Goal: Task Accomplishment & Management: Use online tool/utility

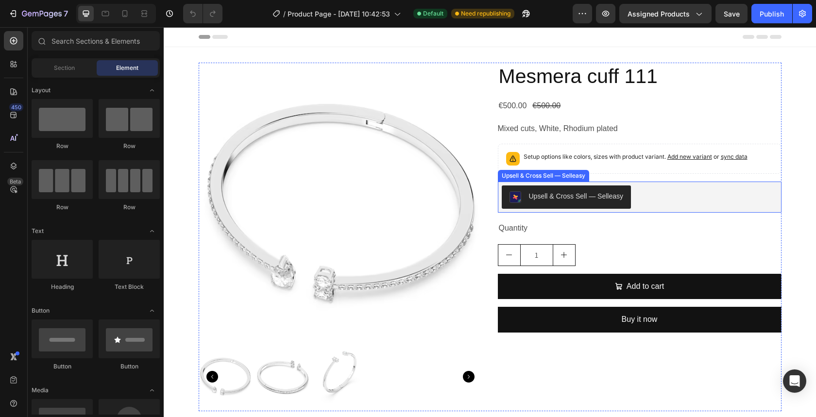
click at [550, 190] on button "Upsell & Cross Sell — Selleasy" at bounding box center [567, 197] width 130 height 23
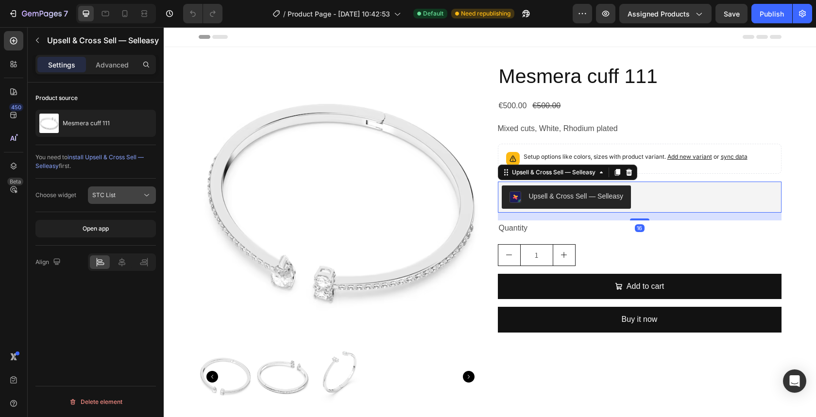
click at [123, 193] on div "STC List" at bounding box center [117, 195] width 50 height 9
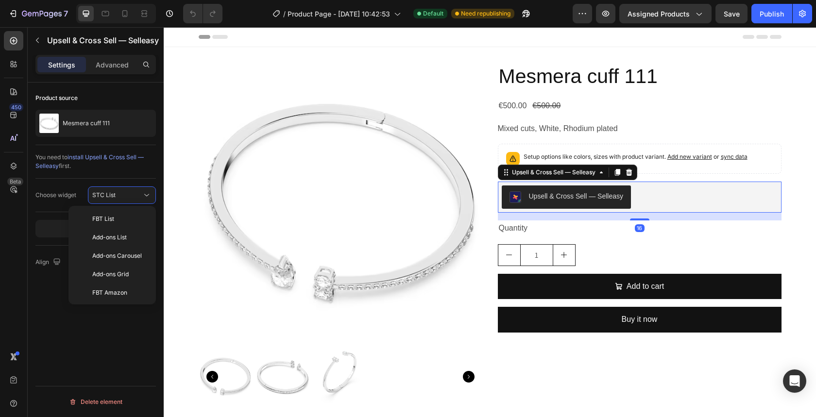
scroll to position [94, 0]
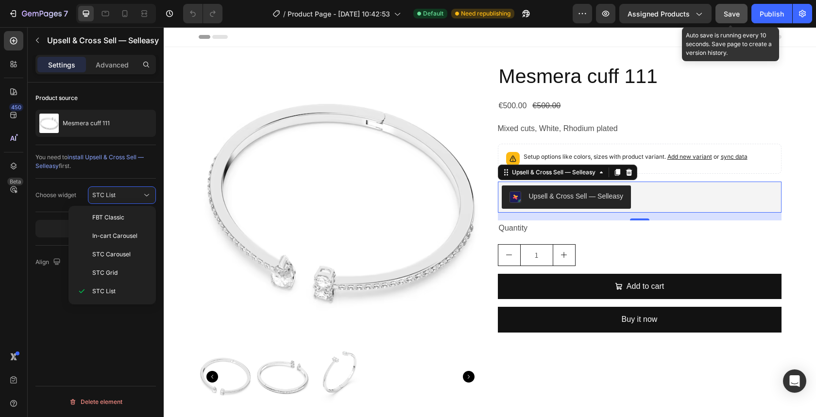
click at [741, 18] on button "Save" at bounding box center [732, 13] width 32 height 19
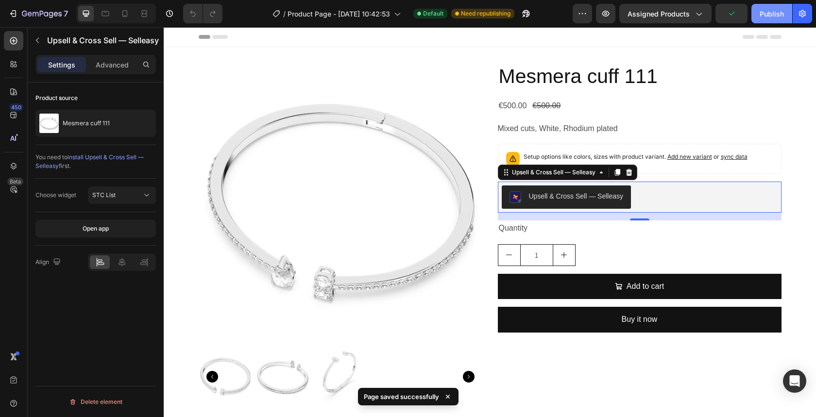
click at [766, 17] on div "Publish" at bounding box center [772, 14] width 24 height 10
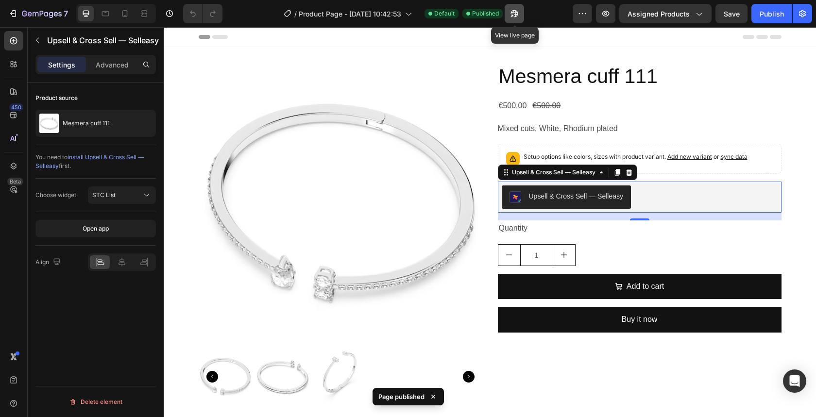
click at [518, 16] on icon "button" at bounding box center [515, 14] width 10 height 10
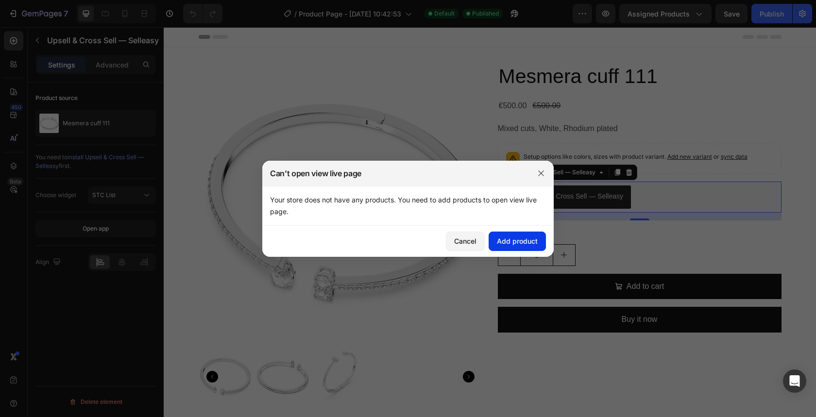
click at [514, 240] on div "Add product" at bounding box center [517, 241] width 41 height 10
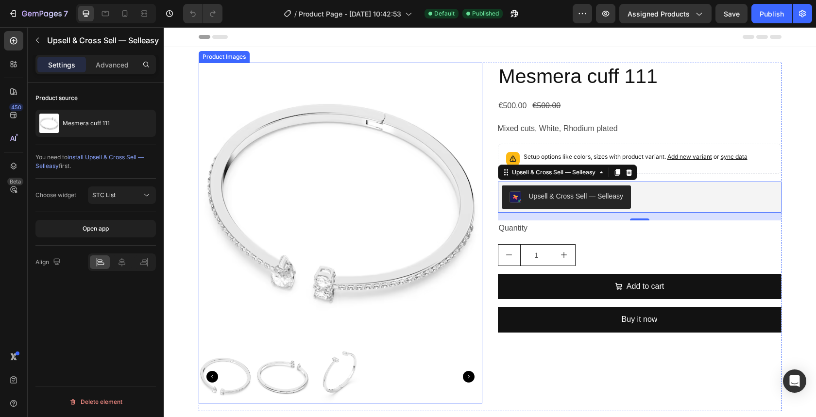
click at [428, 151] on img at bounding box center [341, 205] width 284 height 284
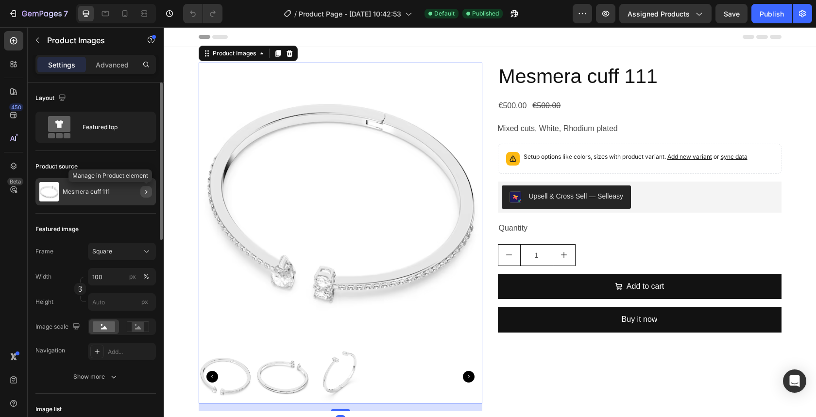
click at [146, 189] on icon "button" at bounding box center [146, 192] width 8 height 8
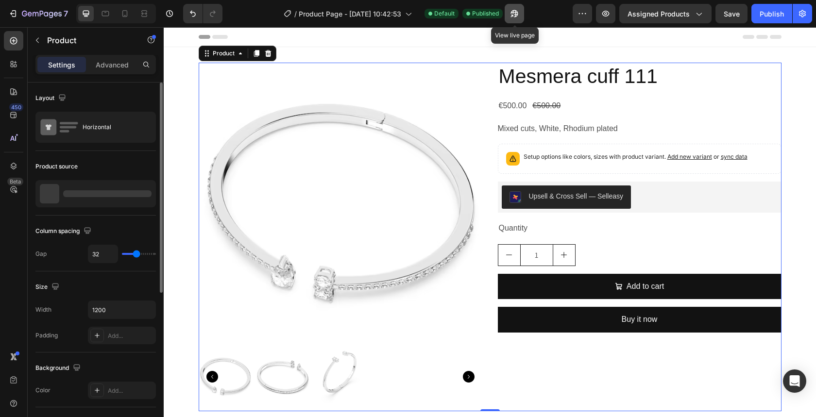
click at [514, 14] on icon "button" at bounding box center [515, 14] width 10 height 10
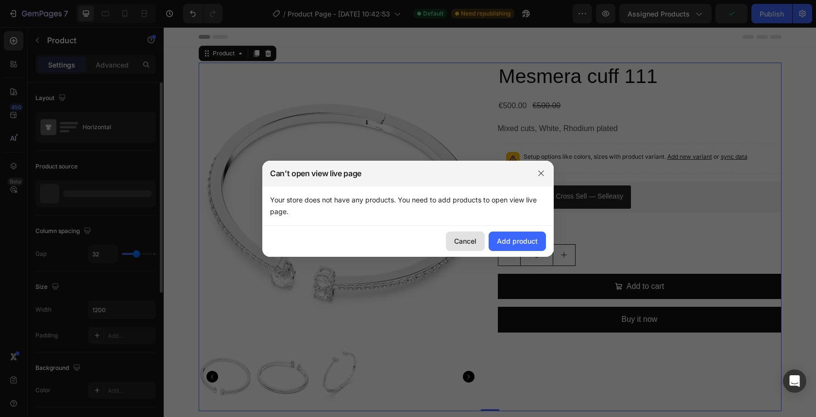
click at [474, 239] on div "Cancel" at bounding box center [465, 241] width 22 height 10
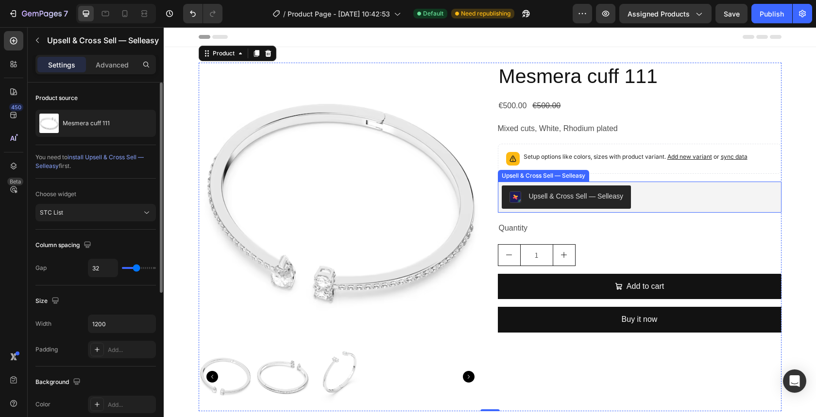
click at [554, 189] on button "Upsell & Cross Sell — Selleasy" at bounding box center [567, 197] width 130 height 23
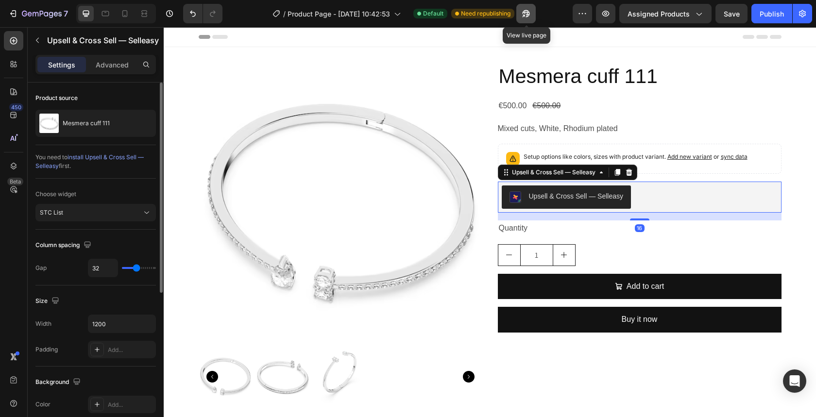
click at [519, 19] on button "button" at bounding box center [525, 13] width 19 height 19
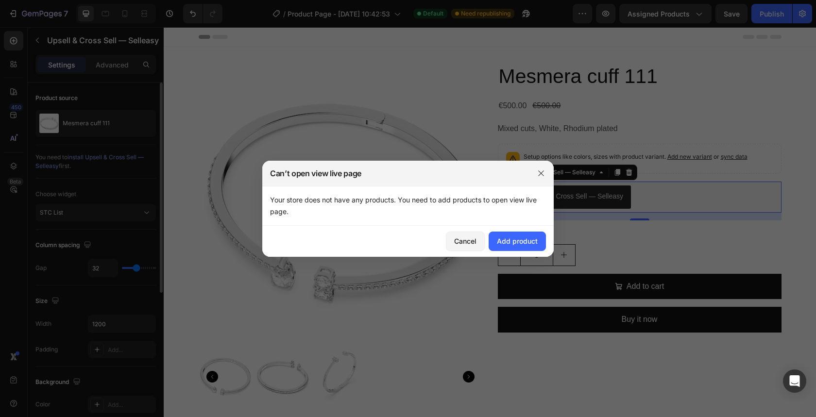
click at [600, 46] on div at bounding box center [408, 208] width 816 height 417
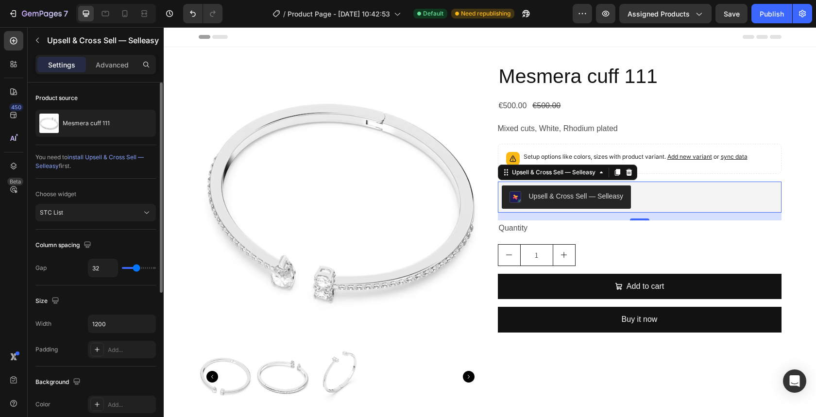
click at [586, 2] on div "7 Version history / Product Page - Aug 2, 10:42:53 Default Need republishing Pr…" at bounding box center [408, 14] width 816 height 28
click at [586, 10] on icon "button" at bounding box center [583, 14] width 10 height 10
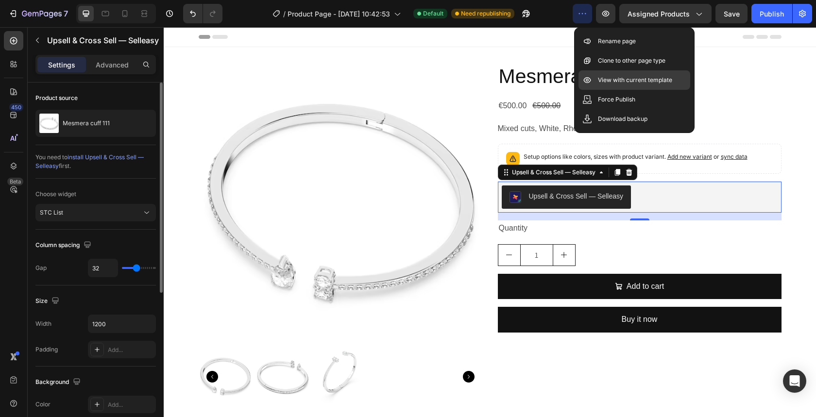
click at [613, 83] on p "View with current template" at bounding box center [635, 80] width 74 height 10
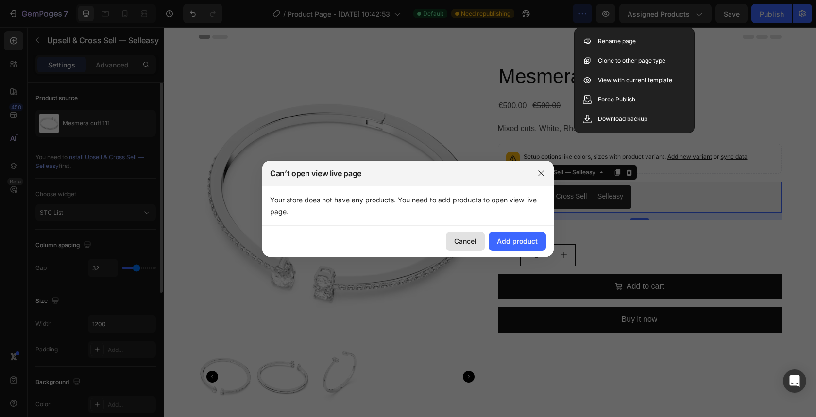
click at [464, 240] on div "Cancel" at bounding box center [465, 241] width 22 height 10
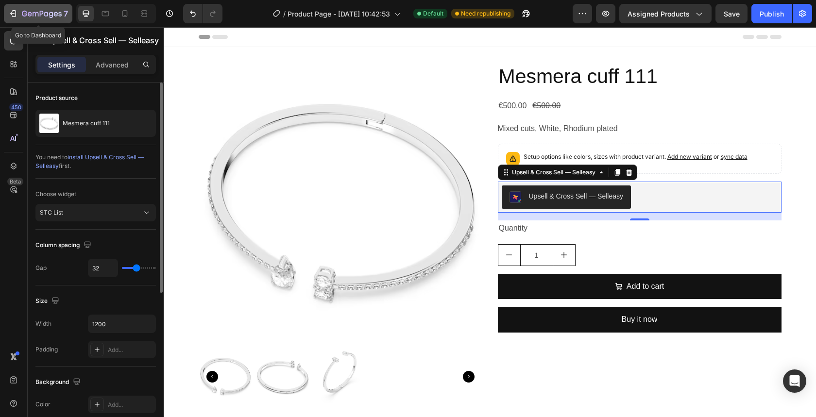
click at [45, 17] on icon "button" at bounding box center [42, 14] width 40 height 8
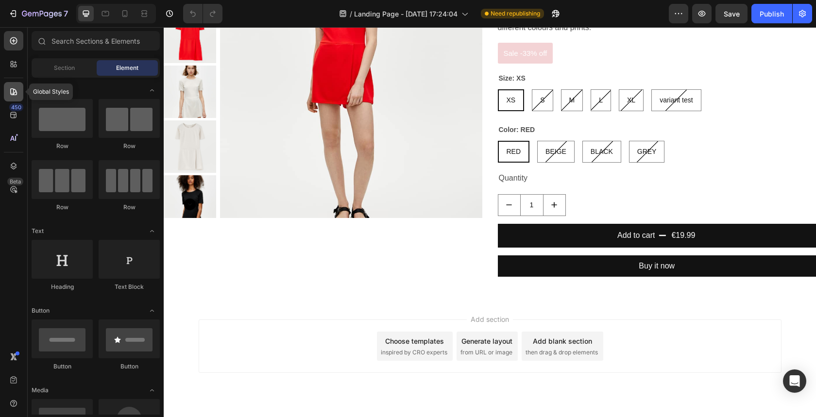
click at [11, 86] on div at bounding box center [13, 91] width 19 height 19
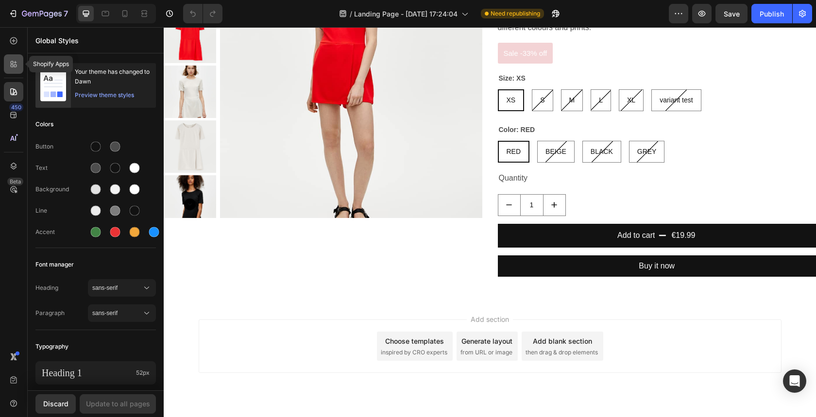
click at [11, 66] on icon at bounding box center [14, 64] width 10 height 10
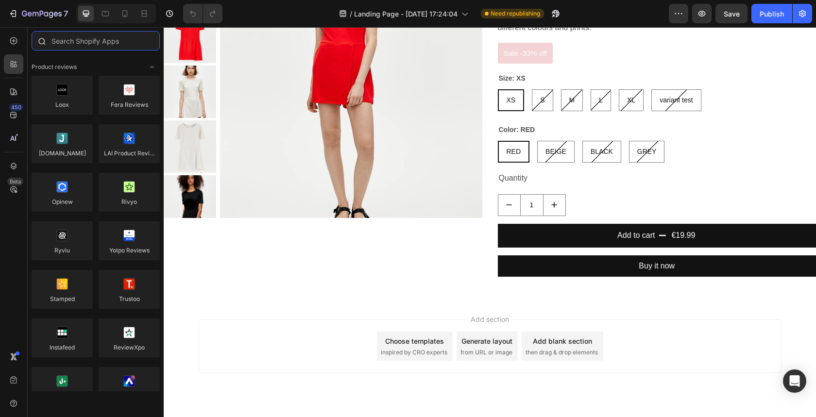
click at [80, 45] on input "text" at bounding box center [96, 40] width 128 height 19
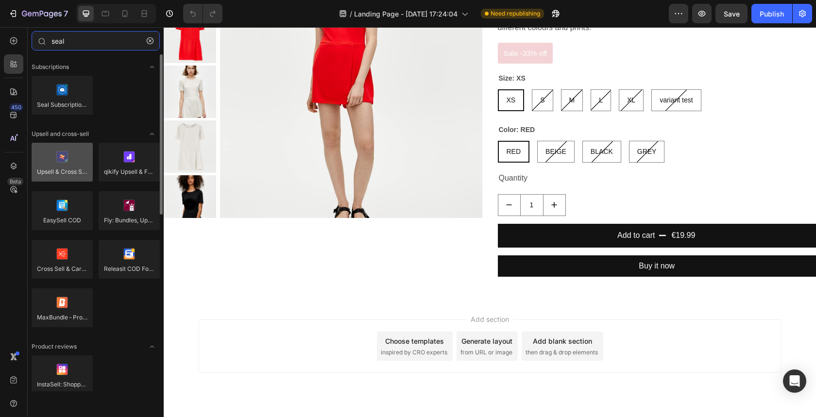
type input "seal"
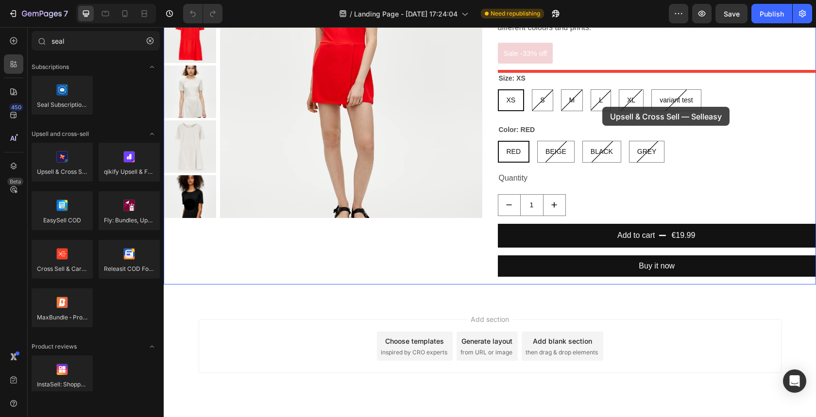
drag, startPoint x: 239, startPoint y: 183, endPoint x: 600, endPoint y: 105, distance: 369.1
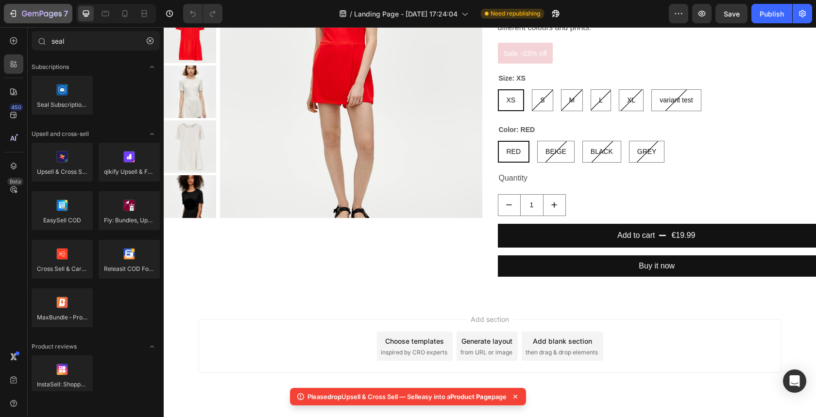
click at [40, 9] on div "7" at bounding box center [45, 14] width 46 height 12
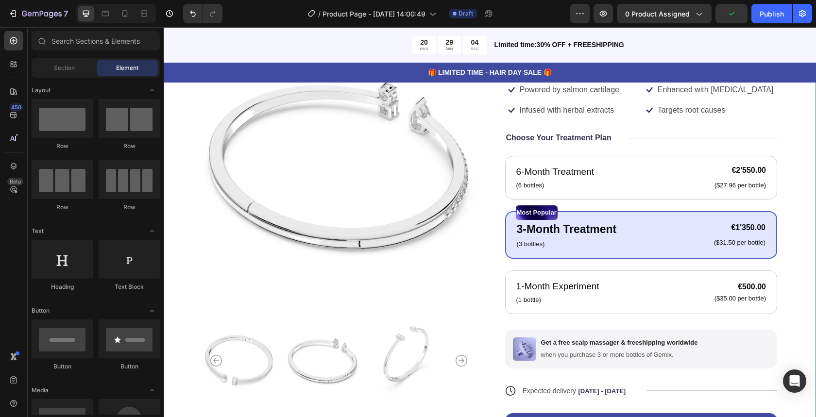
scroll to position [141, 0]
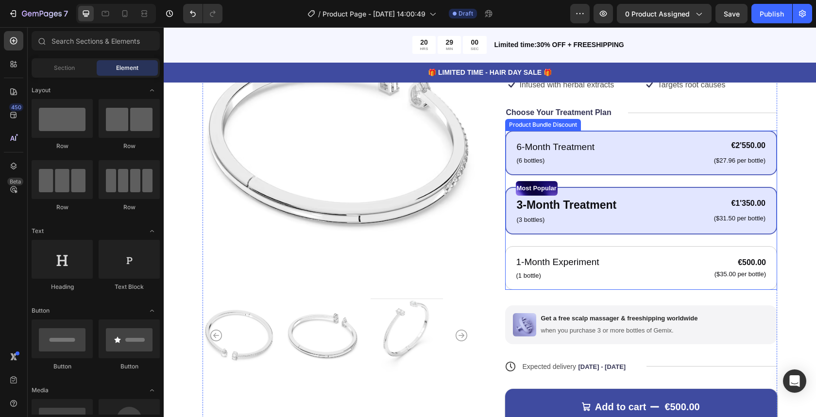
click at [538, 133] on div "6-Month Treatment Text Block (6 bottles) Text Block €2'550.00 Product Price Pro…" at bounding box center [641, 153] width 273 height 45
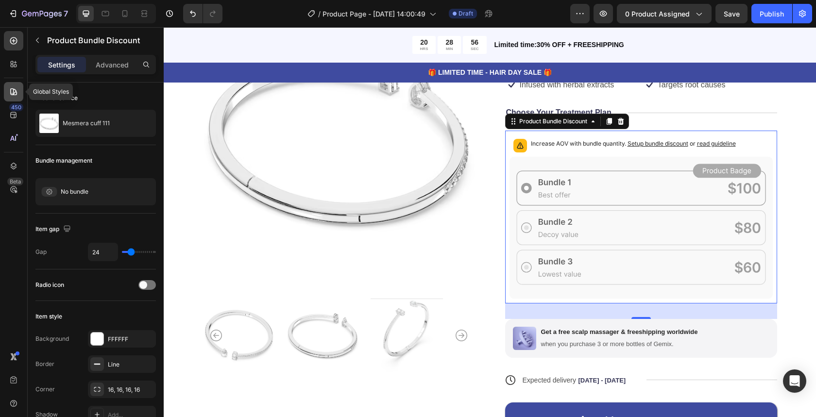
click at [17, 92] on icon at bounding box center [14, 92] width 10 height 10
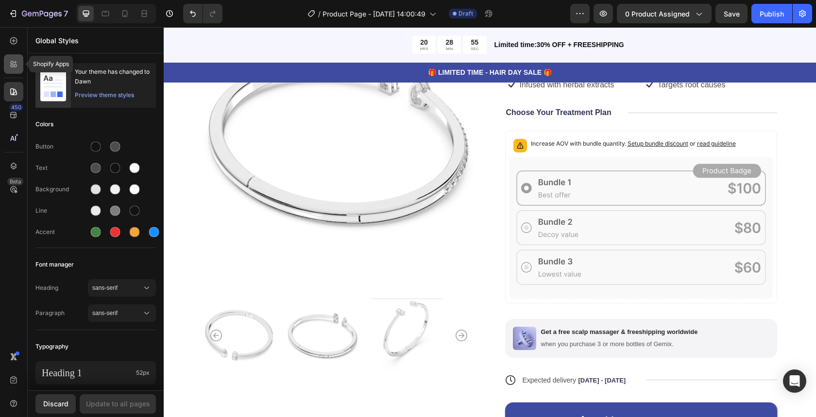
click at [21, 68] on div at bounding box center [13, 63] width 19 height 19
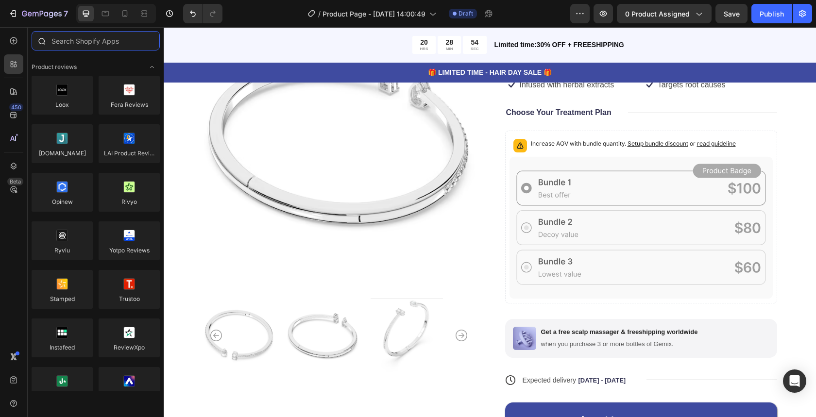
click at [98, 43] on input "text" at bounding box center [96, 40] width 128 height 19
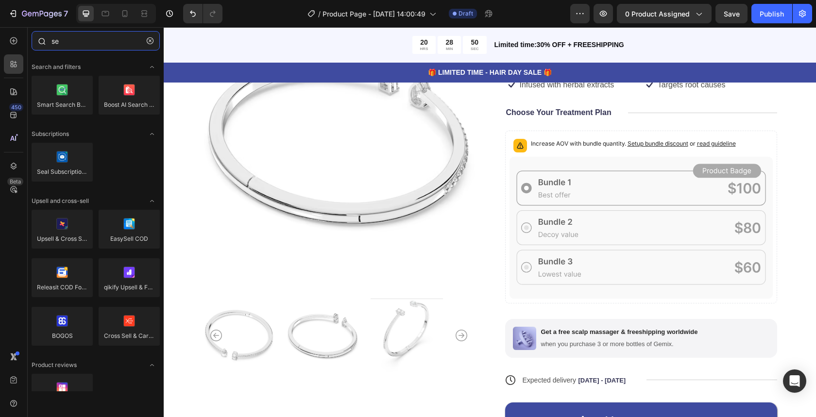
type input "s"
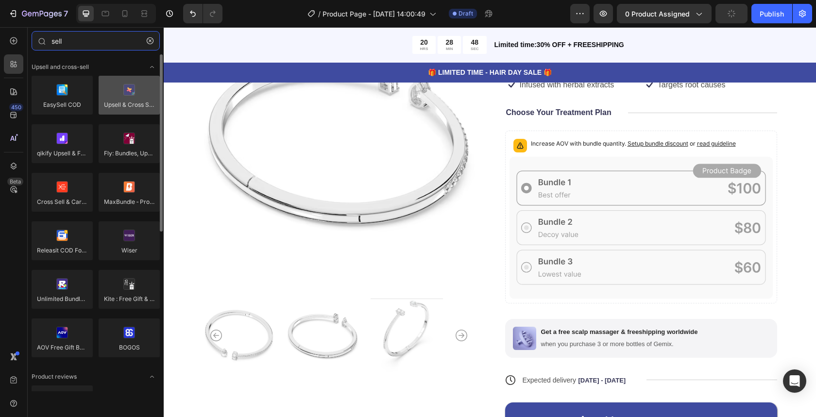
type input "sell"
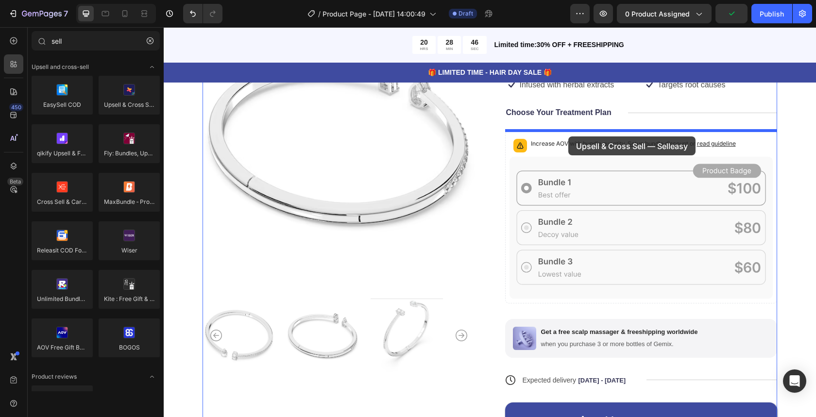
drag, startPoint x: 289, startPoint y: 116, endPoint x: 568, endPoint y: 137, distance: 280.6
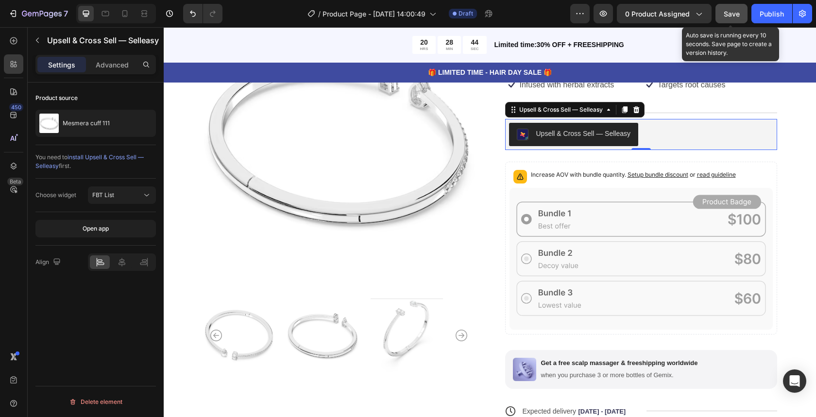
click at [733, 17] on span "Save" at bounding box center [732, 14] width 16 height 8
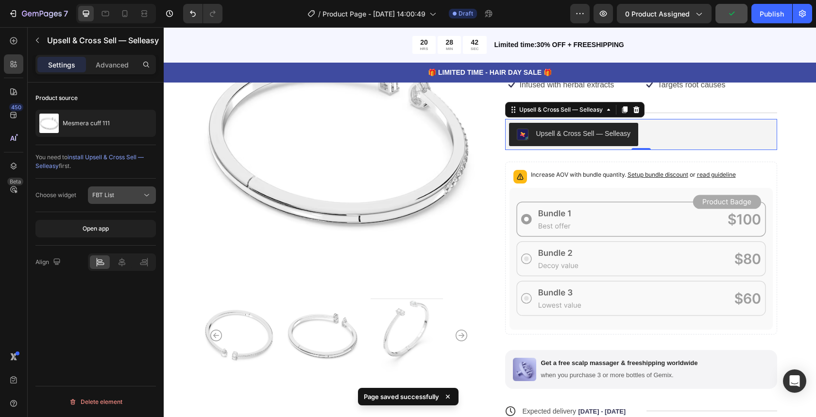
click at [124, 193] on div "FBT List" at bounding box center [117, 195] width 50 height 9
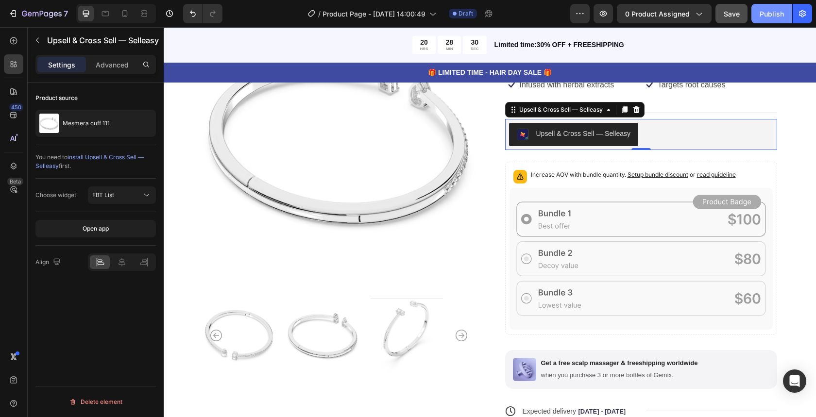
click at [762, 16] on div "Publish" at bounding box center [772, 14] width 24 height 10
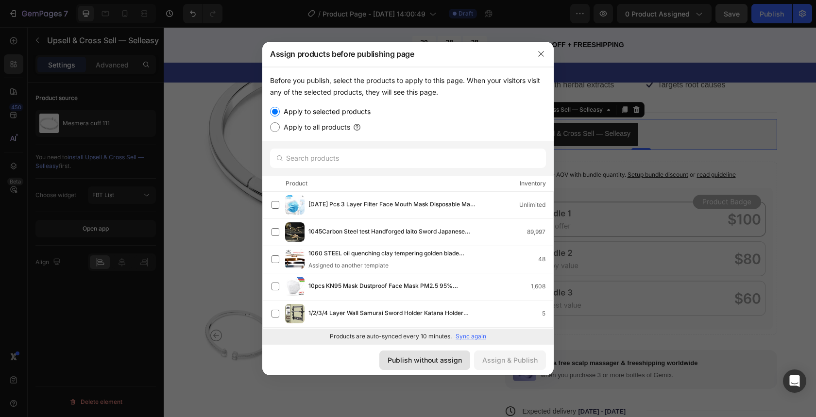
click at [437, 362] on div "Publish without assign" at bounding box center [425, 360] width 74 height 10
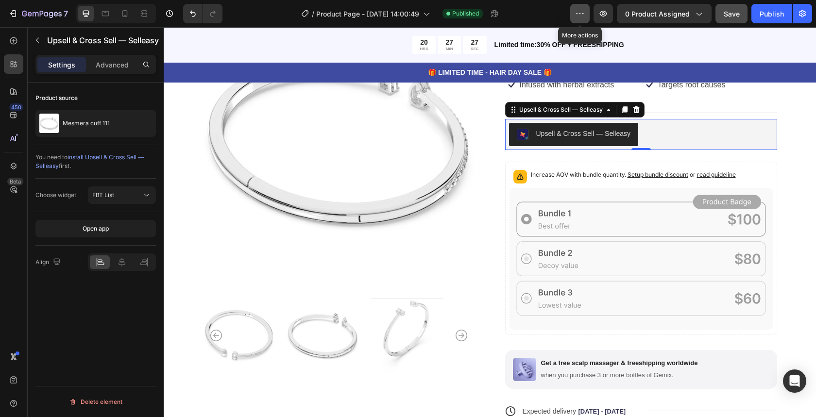
click at [582, 11] on icon "button" at bounding box center [580, 14] width 10 height 10
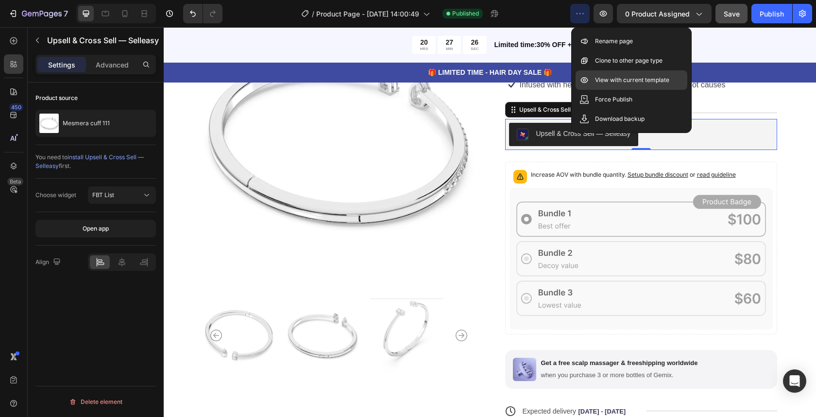
click at [595, 78] on div "View with current template" at bounding box center [632, 79] width 112 height 19
click at [597, 86] on div "View with current template" at bounding box center [632, 79] width 112 height 19
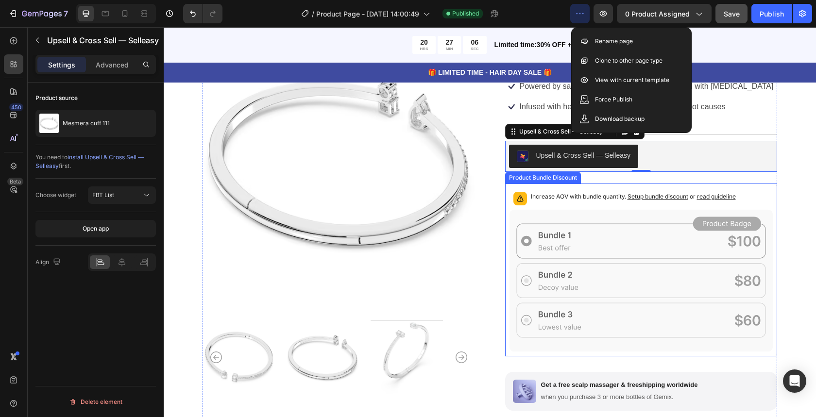
scroll to position [91, 0]
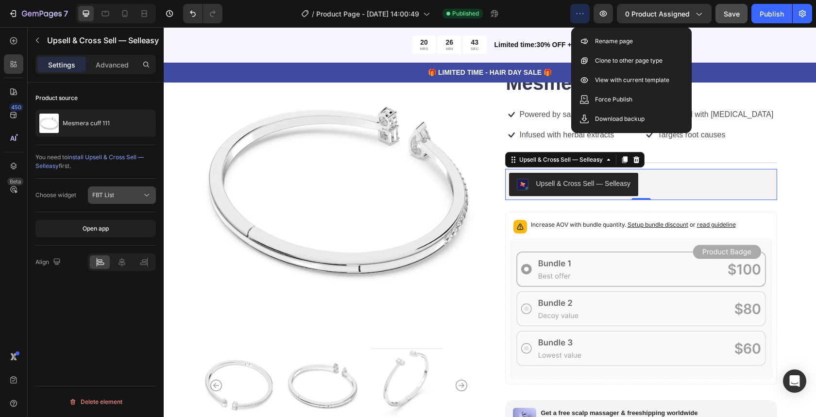
click at [126, 198] on div "FBT List" at bounding box center [117, 195] width 50 height 9
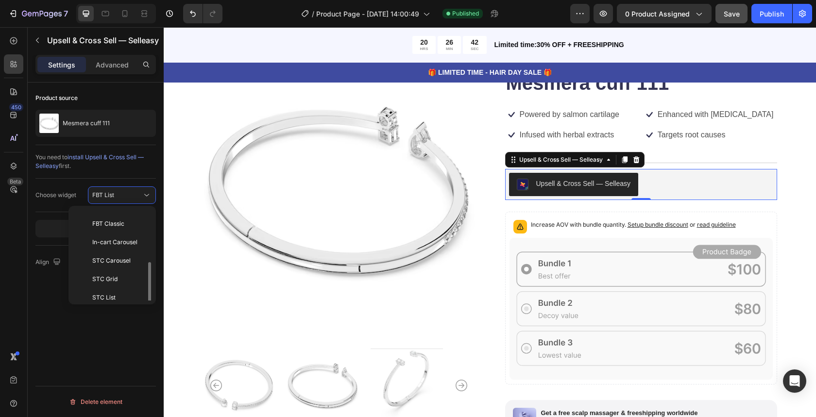
scroll to position [94, 0]
click at [117, 293] on p "STC List" at bounding box center [117, 291] width 51 height 9
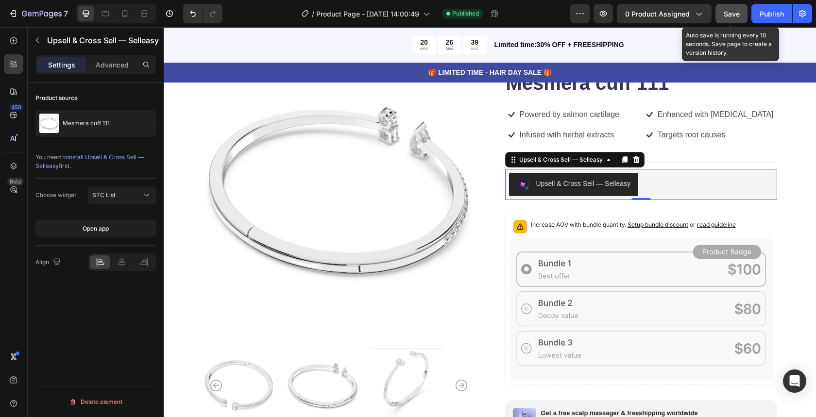
click at [731, 11] on span "Save" at bounding box center [732, 14] width 16 height 8
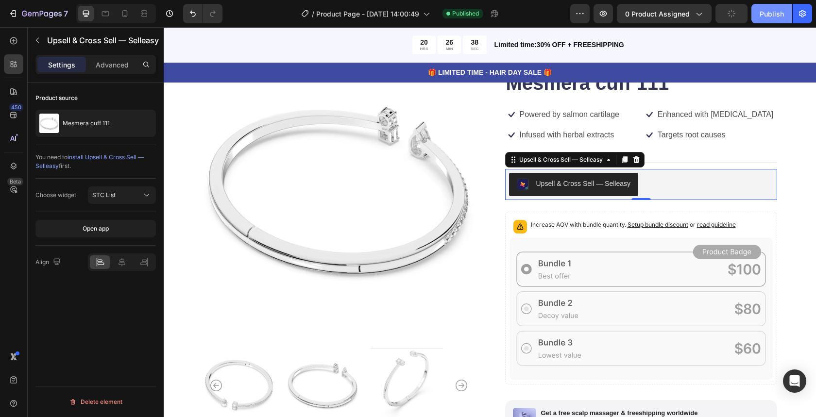
click at [772, 13] on div "Publish" at bounding box center [772, 14] width 24 height 10
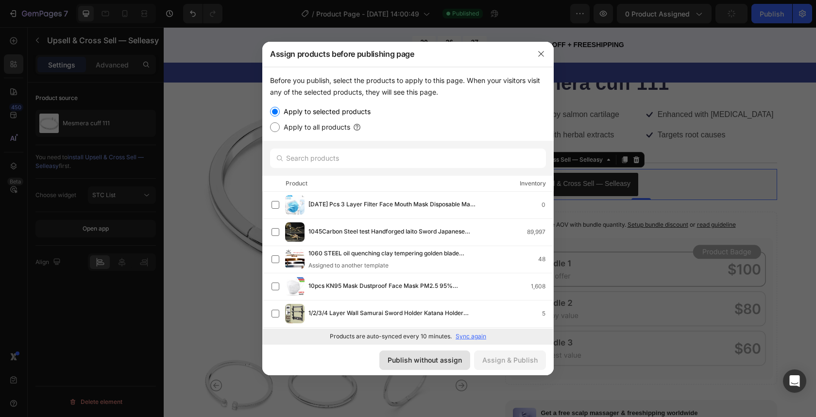
click at [422, 356] on div "Publish without assign" at bounding box center [425, 360] width 74 height 10
